Goal: Use online tool/utility

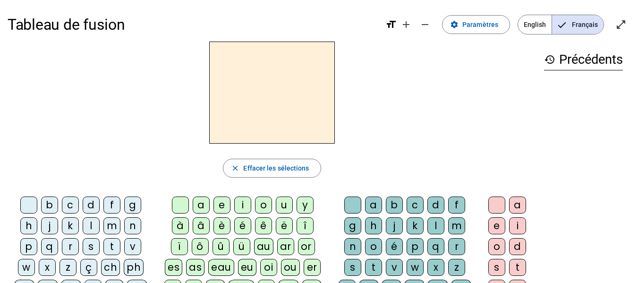
scroll to position [40, 0]
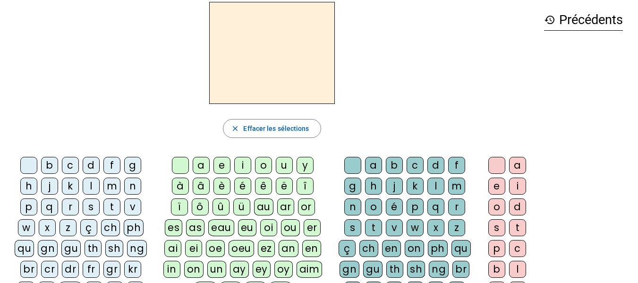
click at [88, 184] on div "l" at bounding box center [91, 186] width 17 height 17
click at [220, 165] on div "e" at bounding box center [222, 165] width 17 height 17
click at [286, 164] on div "u" at bounding box center [284, 165] width 17 height 17
click at [110, 201] on div "t" at bounding box center [111, 206] width 17 height 17
click at [91, 163] on div "d" at bounding box center [91, 165] width 17 height 17
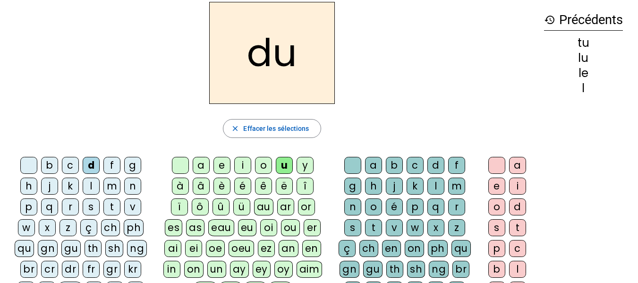
click at [220, 168] on div "e" at bounding box center [222, 165] width 17 height 17
click at [110, 202] on div "t" at bounding box center [111, 206] width 17 height 17
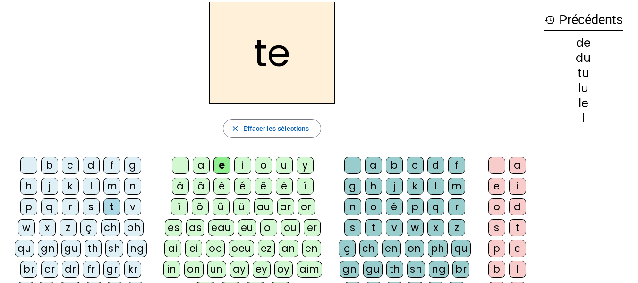
click at [198, 166] on div "a" at bounding box center [201, 165] width 17 height 17
